Goal: Find specific page/section: Find specific page/section

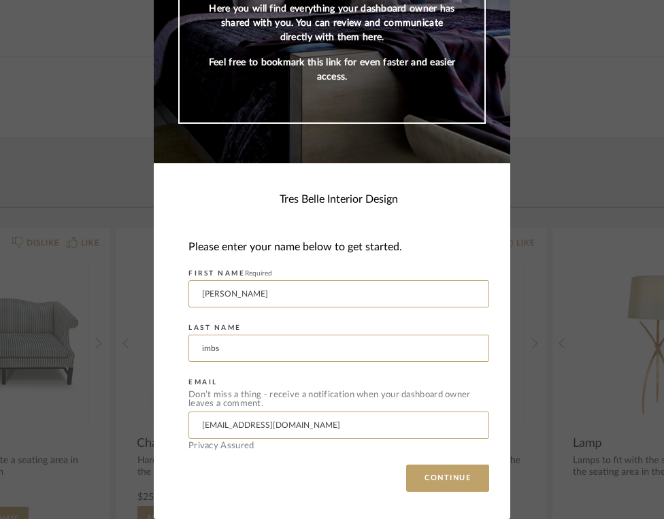
scroll to position [134, 0]
click at [457, 478] on button "CONTINUE" at bounding box center [447, 478] width 83 height 27
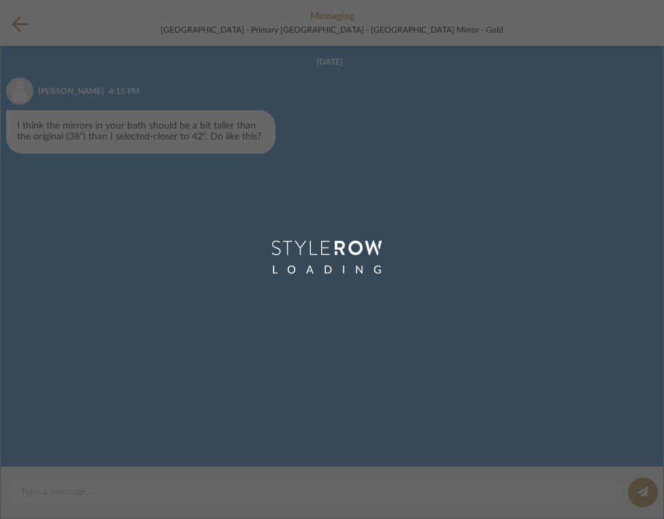
click at [228, 492] on div "LOADING" at bounding box center [332, 259] width 664 height 519
click at [180, 375] on div "LOADING" at bounding box center [332, 259] width 664 height 519
click at [342, 244] on icon at bounding box center [332, 248] width 120 height 15
click at [253, 19] on div "LOADING" at bounding box center [332, 259] width 664 height 519
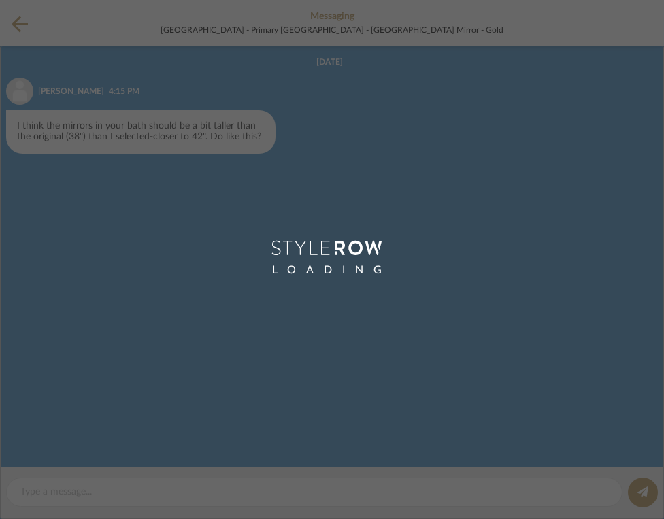
click at [17, 23] on div "LOADING" at bounding box center [332, 259] width 664 height 519
